Goal: Transaction & Acquisition: Purchase product/service

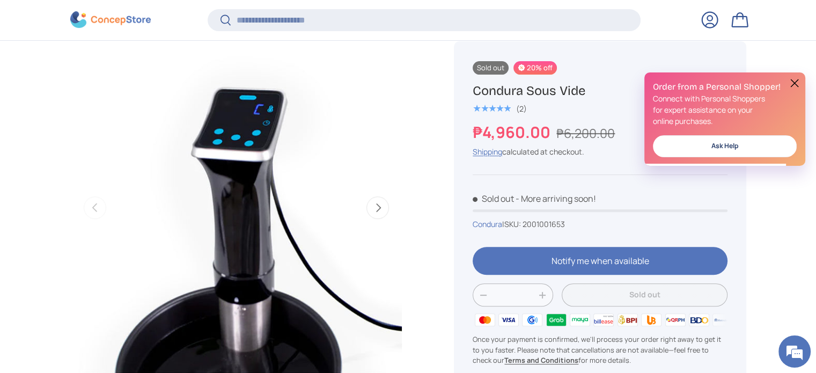
scroll to position [427, 0]
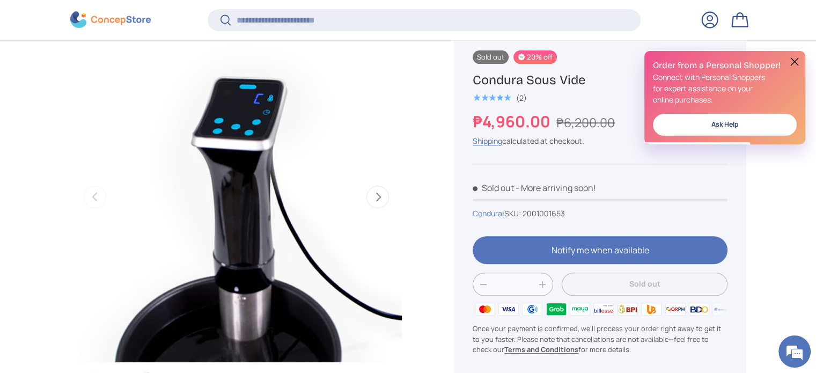
click at [798, 61] on button at bounding box center [794, 61] width 13 height 13
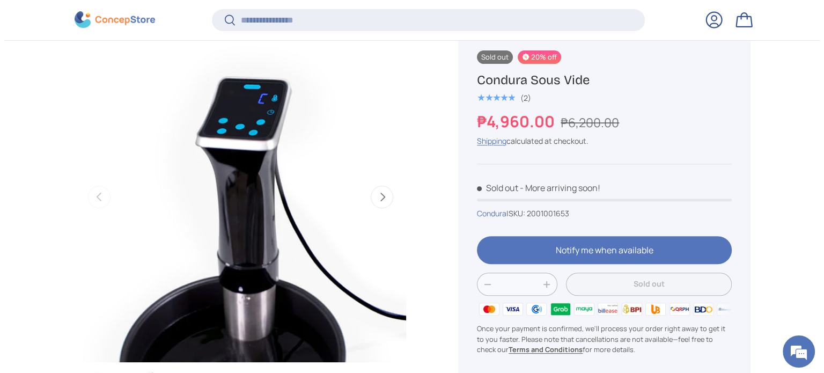
scroll to position [0, 0]
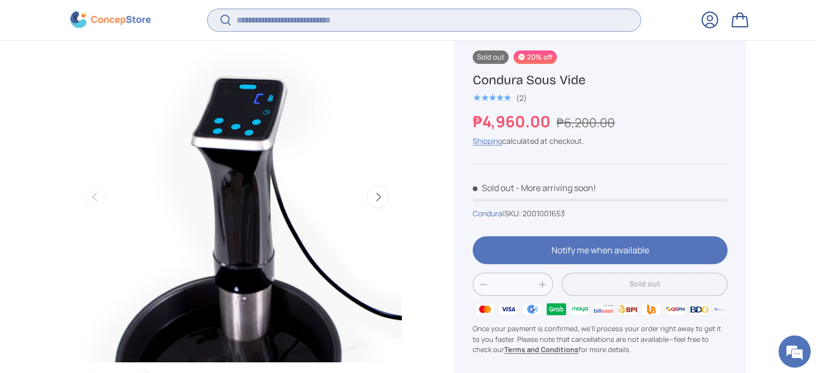
click at [306, 21] on input "Search" at bounding box center [424, 20] width 432 height 22
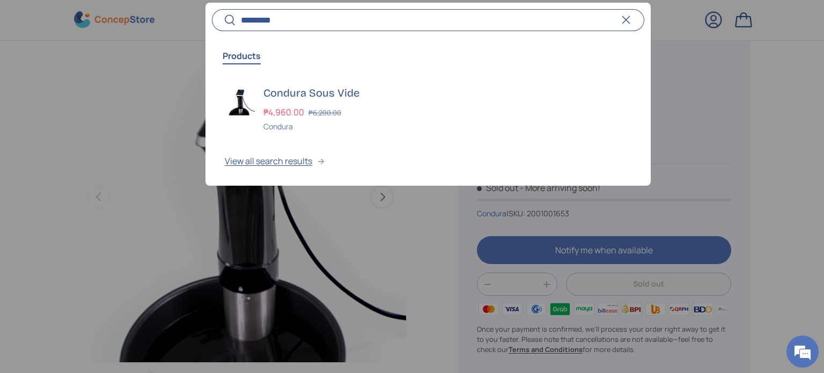
type input "*********"
click at [212, 9] on button "Search" at bounding box center [224, 21] width 24 height 25
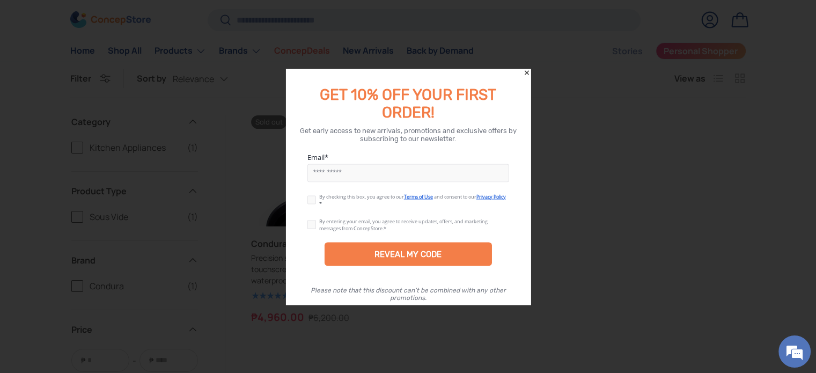
click at [526, 72] on icon "Close" at bounding box center [527, 73] width 8 height 8
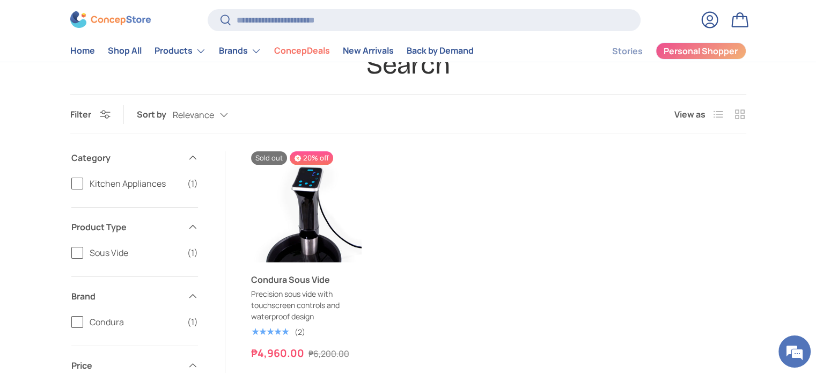
scroll to position [54, 0]
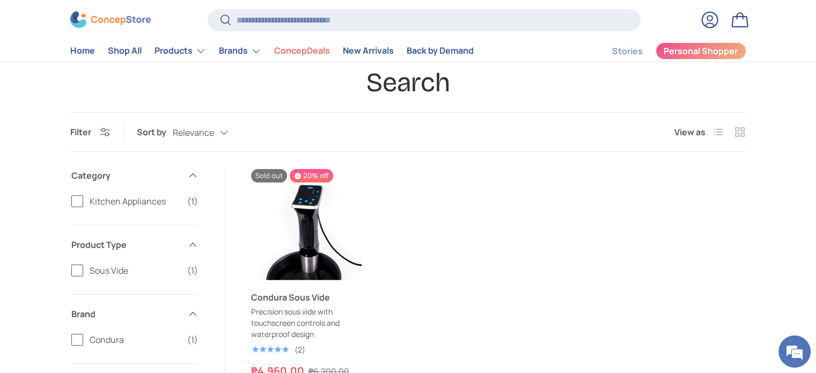
click at [143, 202] on span "Kitchen Appliances" at bounding box center [135, 201] width 91 height 13
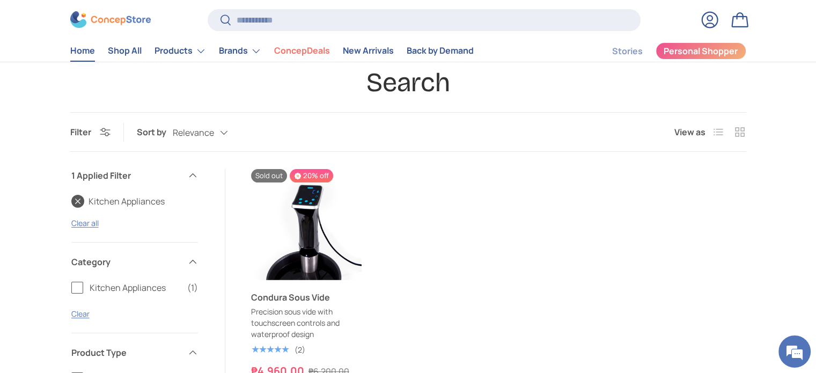
click at [82, 49] on link "Home" at bounding box center [82, 51] width 25 height 21
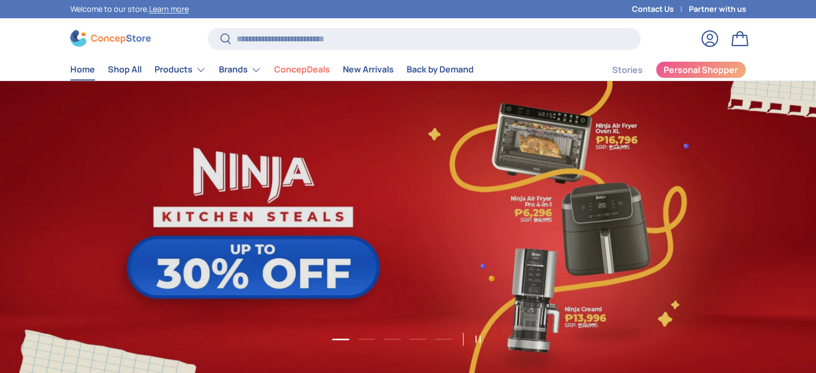
scroll to position [2774, 4385]
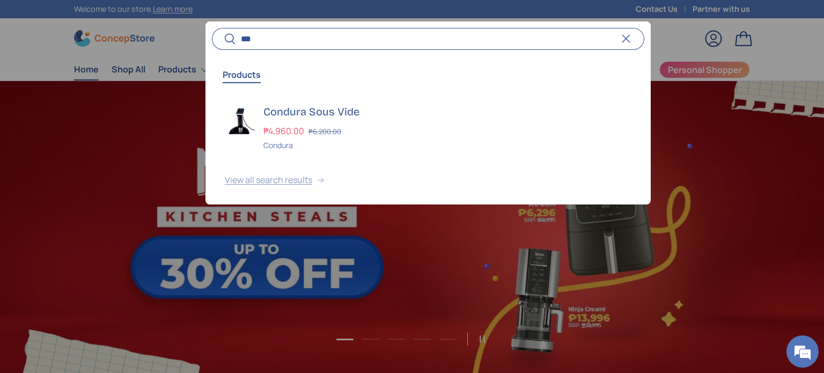
type input "***"
click at [255, 180] on button "View all search results" at bounding box center [427, 181] width 445 height 45
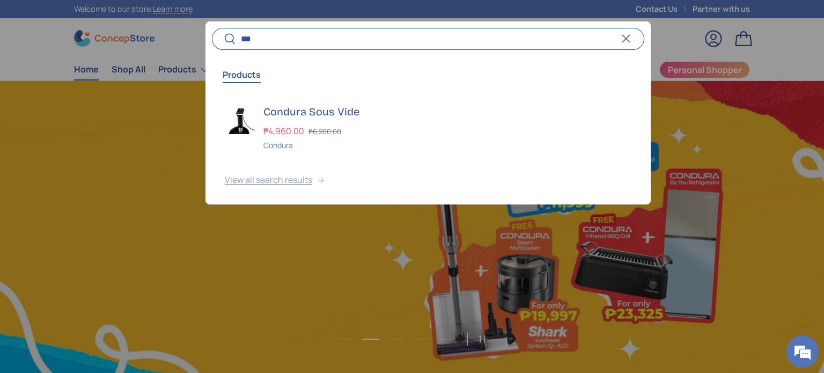
scroll to position [0, 824]
